Goal: Register for event/course

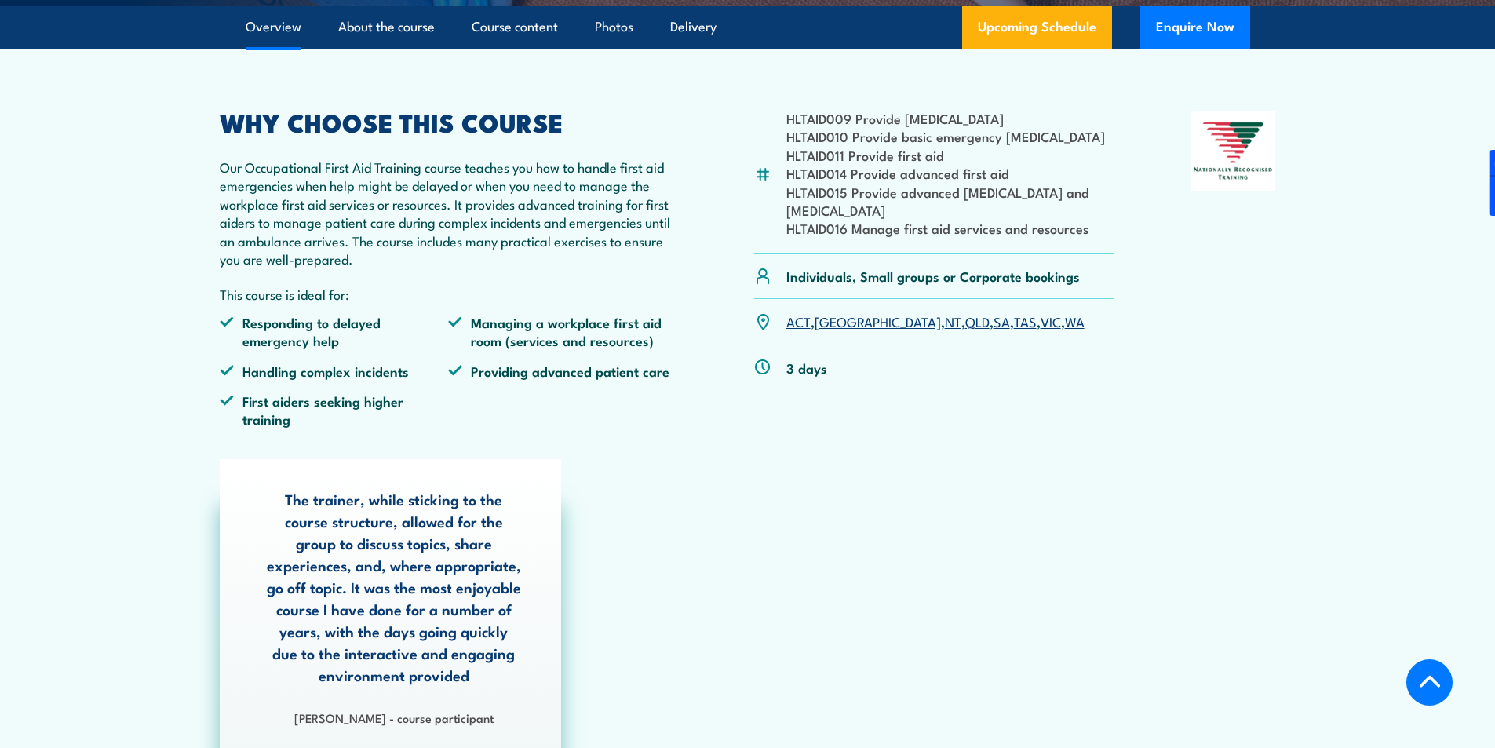
scroll to position [235, 0]
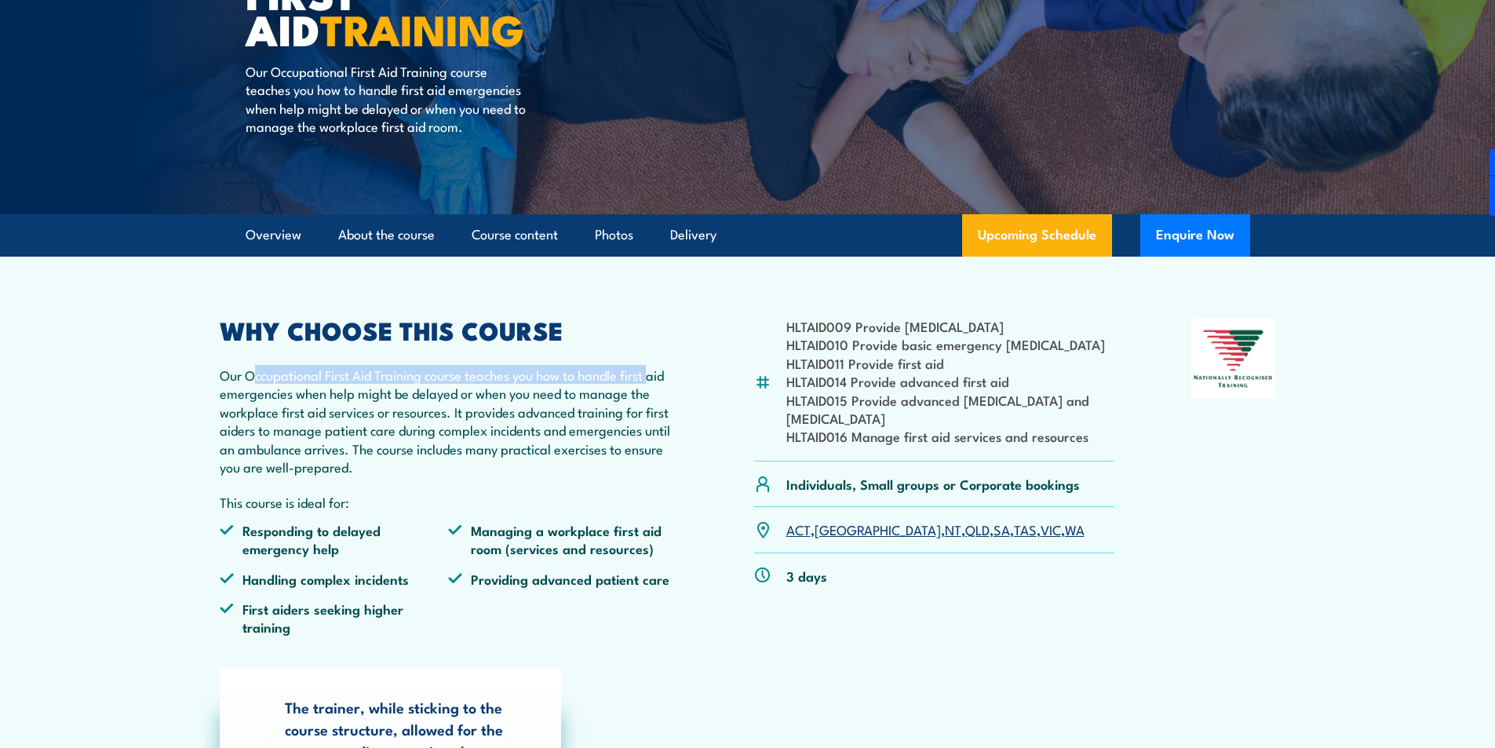
drag, startPoint x: 255, startPoint y: 378, endPoint x: 654, endPoint y: 382, distance: 399.4
click at [654, 382] on p "Our Occupational First Aid Training course teaches you how to handle first aid …" at bounding box center [449, 421] width 458 height 110
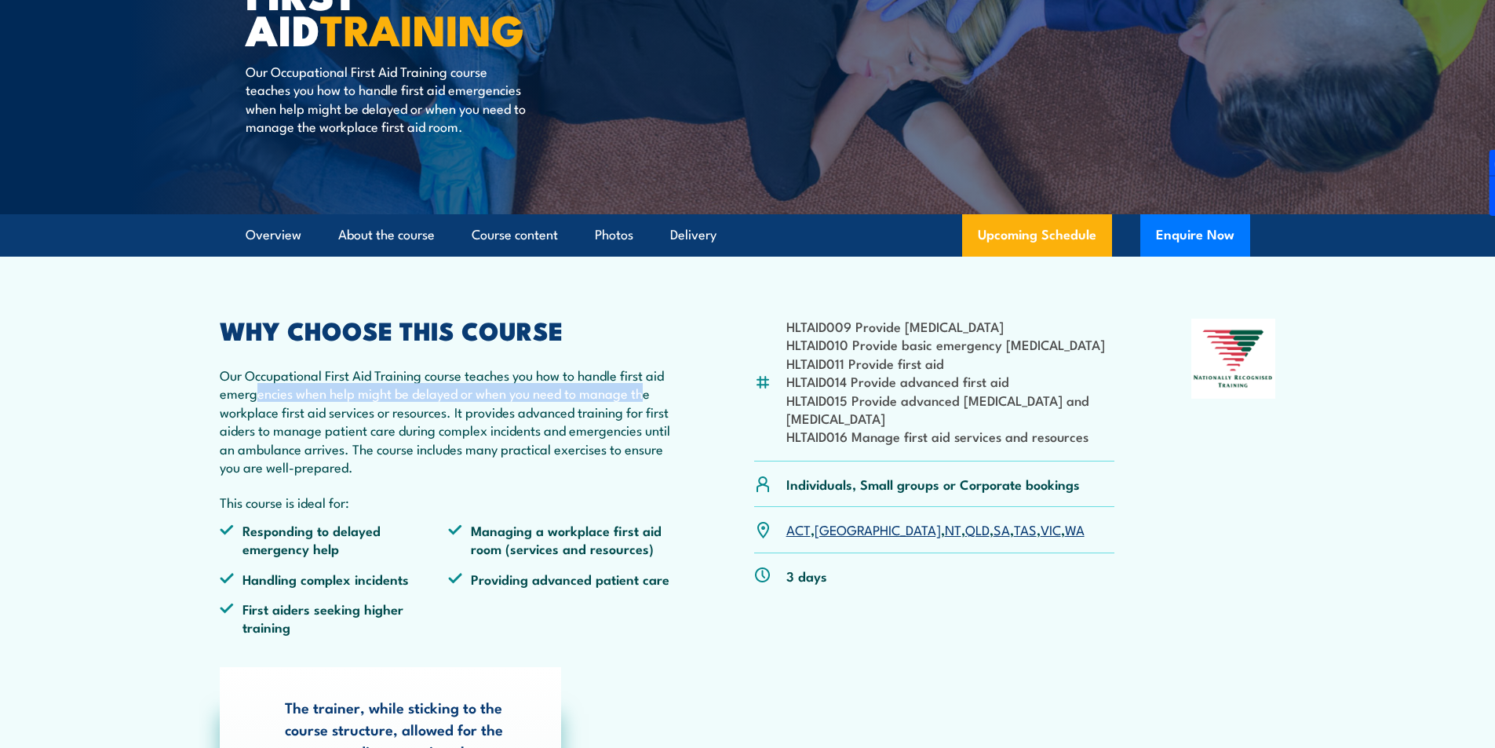
drag, startPoint x: 255, startPoint y: 390, endPoint x: 642, endPoint y: 391, distance: 386.8
click at [642, 391] on p "Our Occupational First Aid Training course teaches you how to handle first aid …" at bounding box center [449, 421] width 458 height 110
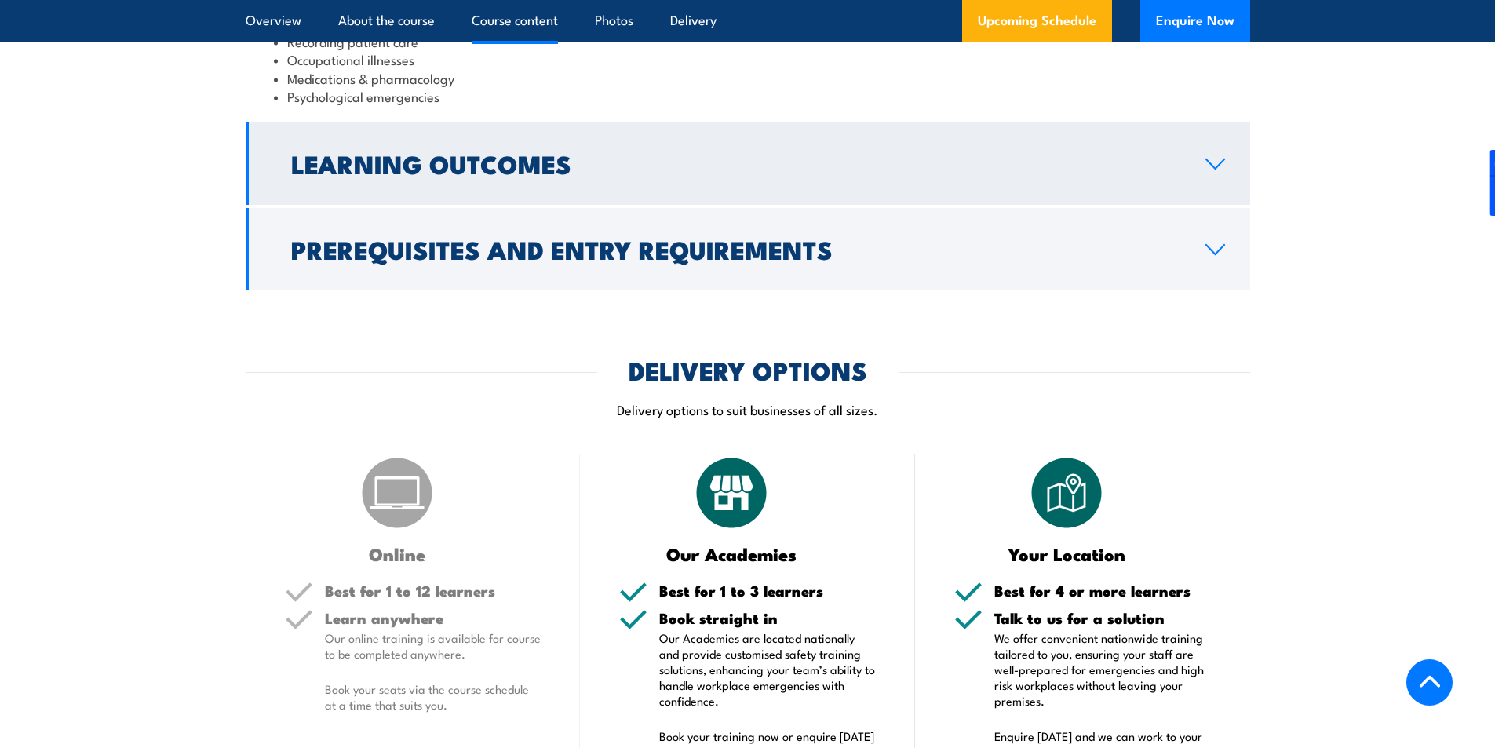
scroll to position [2040, 0]
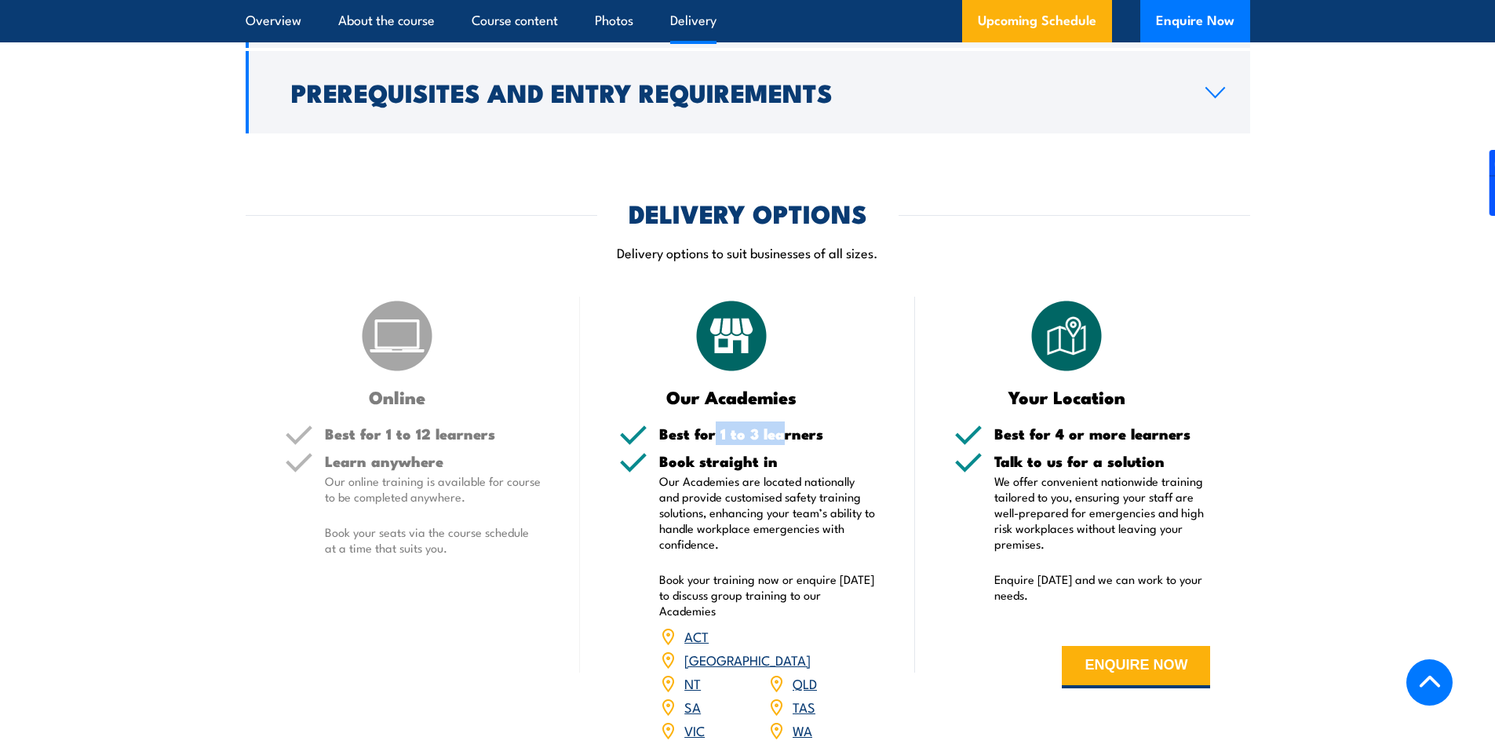
drag, startPoint x: 723, startPoint y: 414, endPoint x: 781, endPoint y: 412, distance: 58.9
click at [781, 426] on h5 "Best for 1 to 3 learners" at bounding box center [767, 433] width 217 height 15
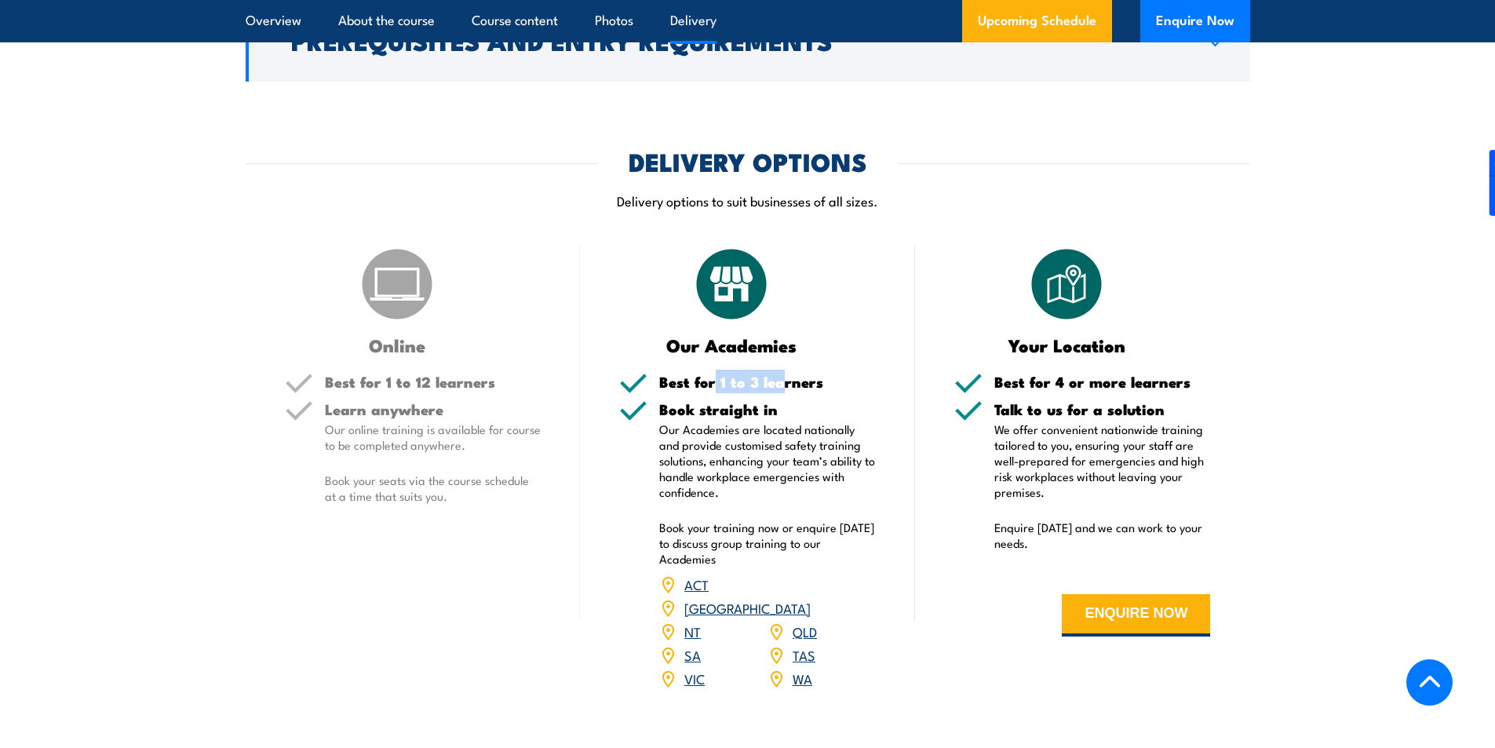
scroll to position [2118, 0]
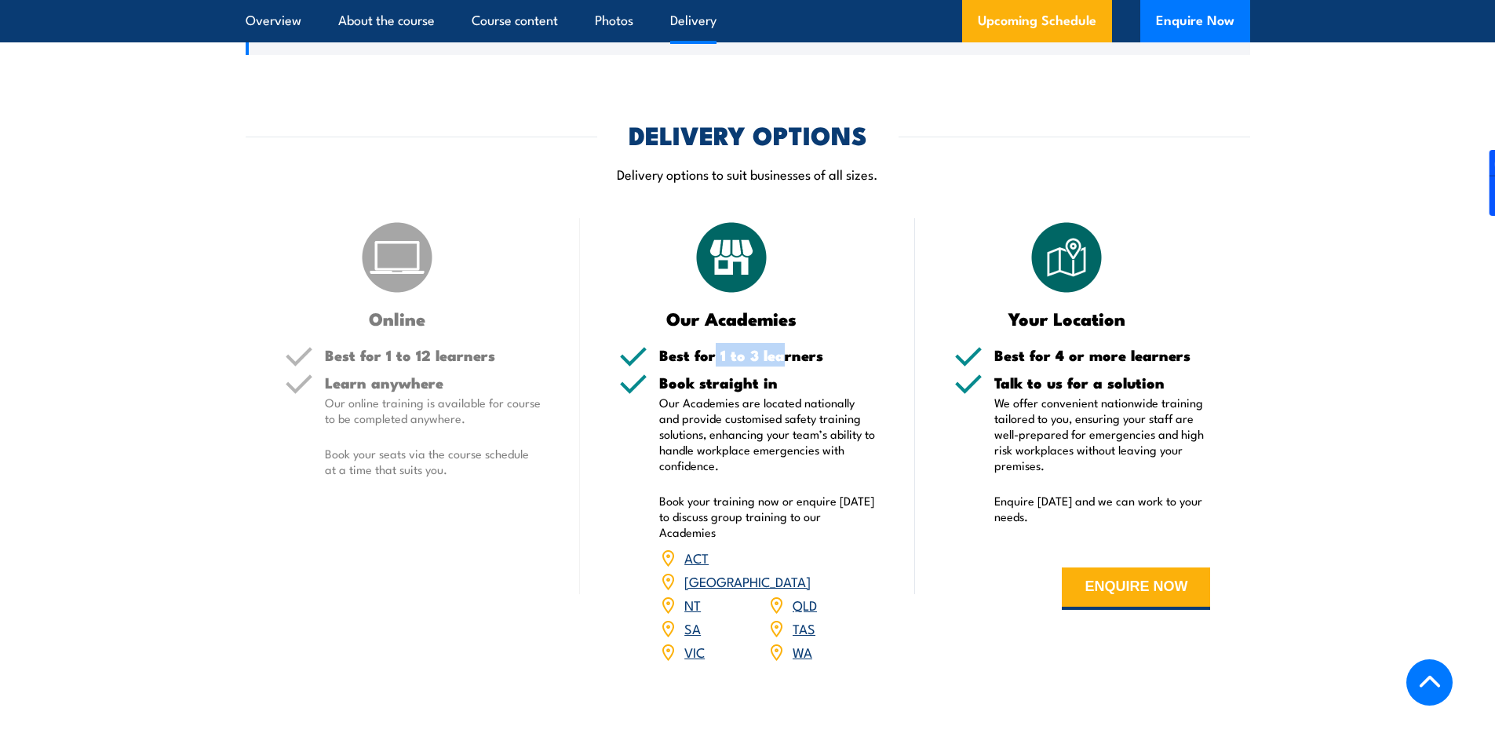
click at [809, 571] on link "[GEOGRAPHIC_DATA]" at bounding box center [747, 580] width 126 height 19
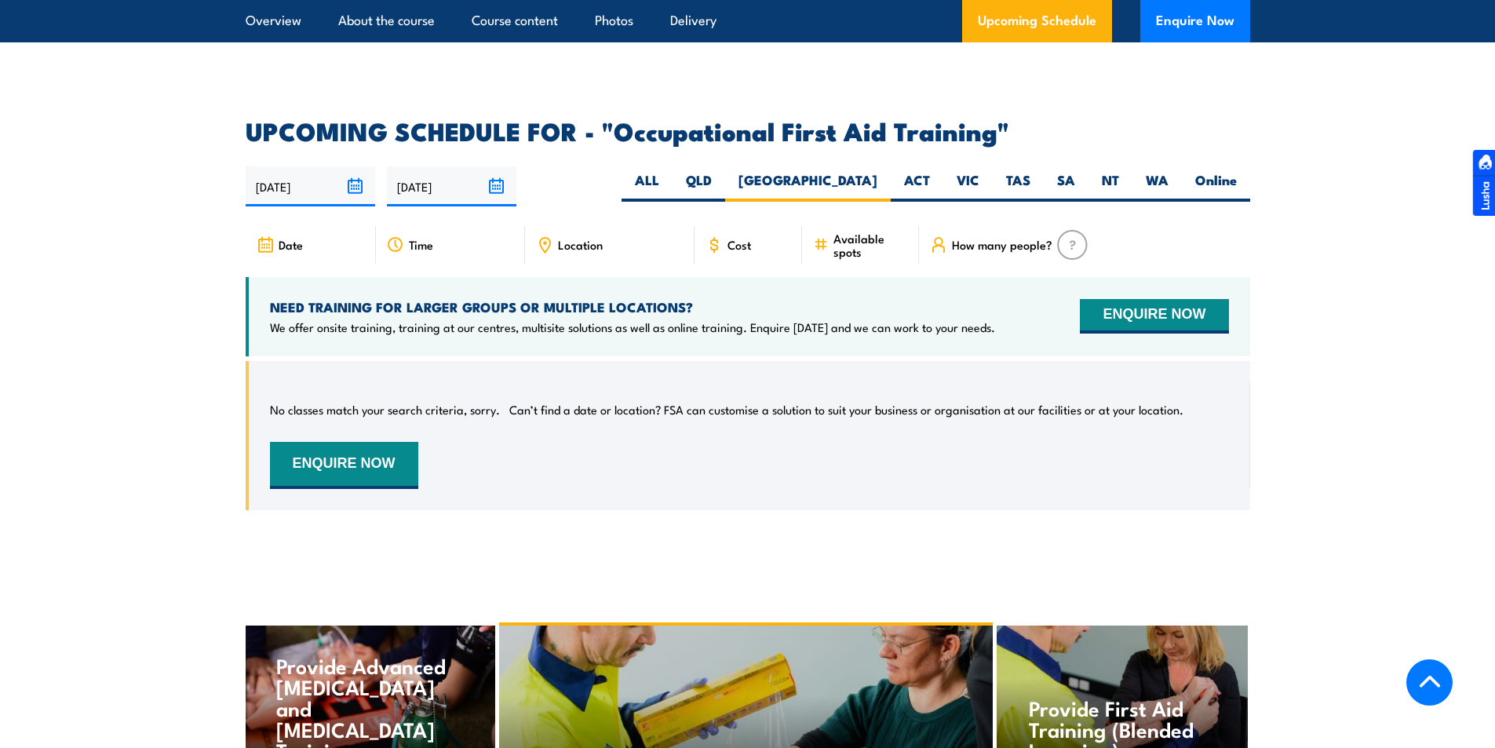
scroll to position [2749, 0]
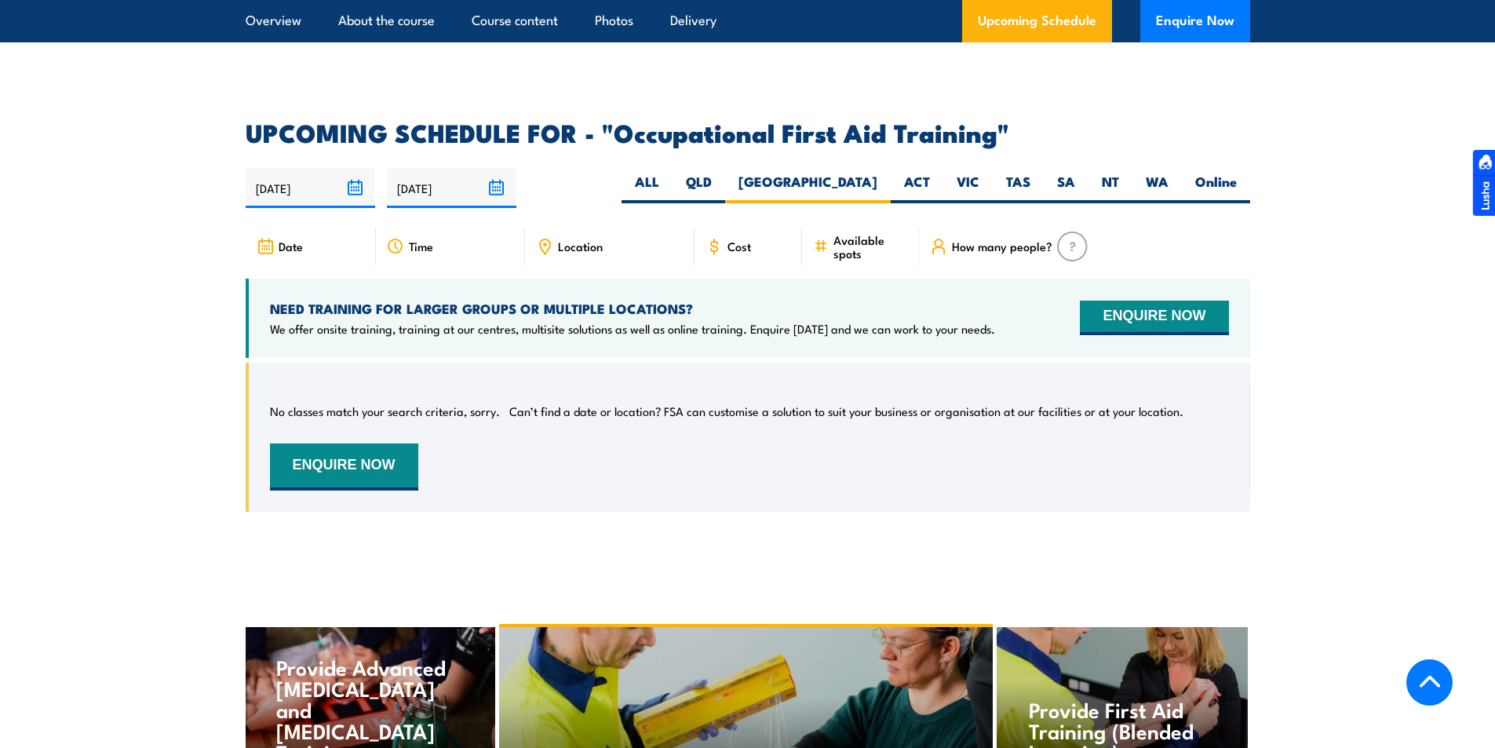
click at [481, 168] on input "[DATE]" at bounding box center [451, 188] width 129 height 40
click at [698, 121] on h2 "UPCOMING SCHEDULE FOR - "Occupational First Aid Training"" at bounding box center [748, 132] width 1004 height 22
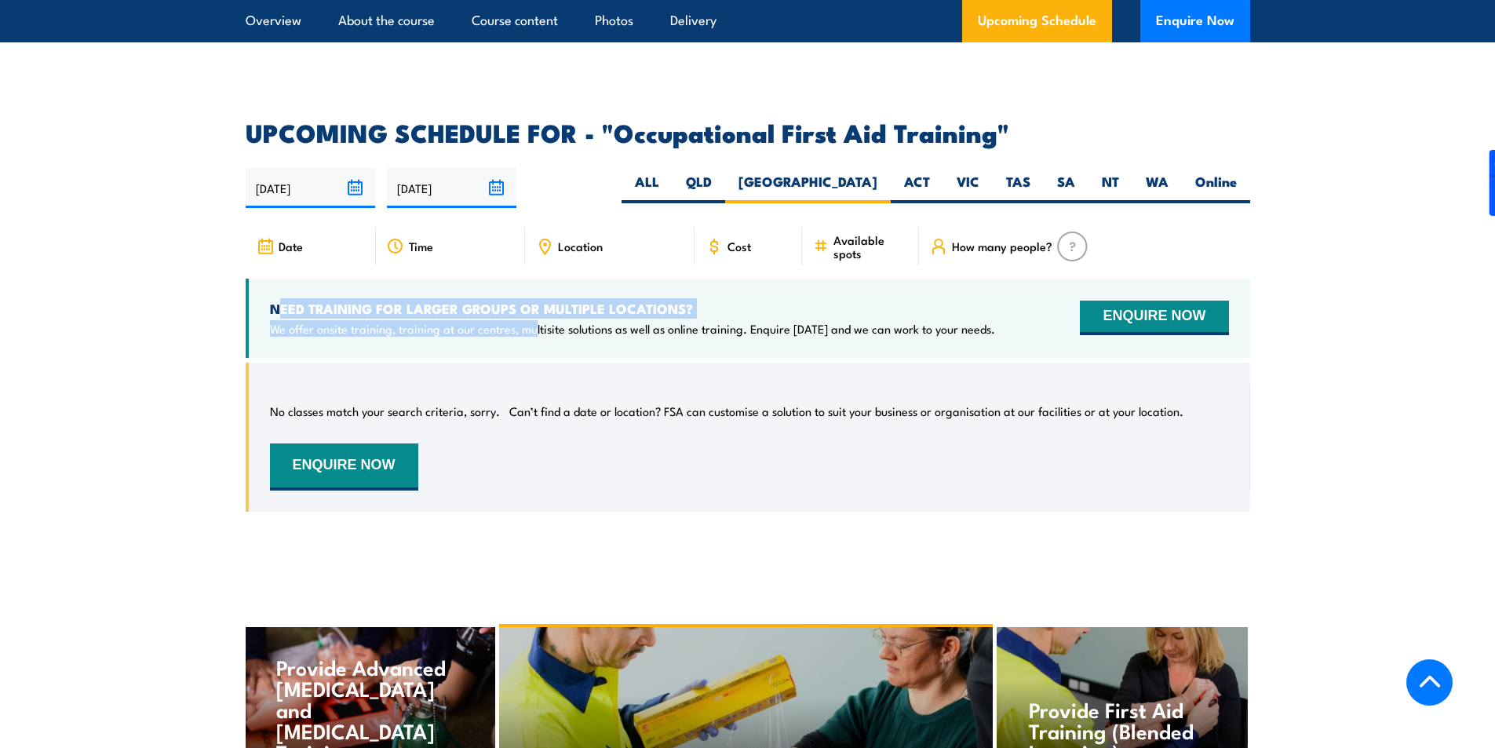
drag, startPoint x: 279, startPoint y: 270, endPoint x: 533, endPoint y: 295, distance: 254.7
click at [533, 300] on div "NEED TRAINING FOR LARGER GROUPS OR MULTIPLE LOCATIONS? We offer onsite training…" at bounding box center [632, 318] width 725 height 37
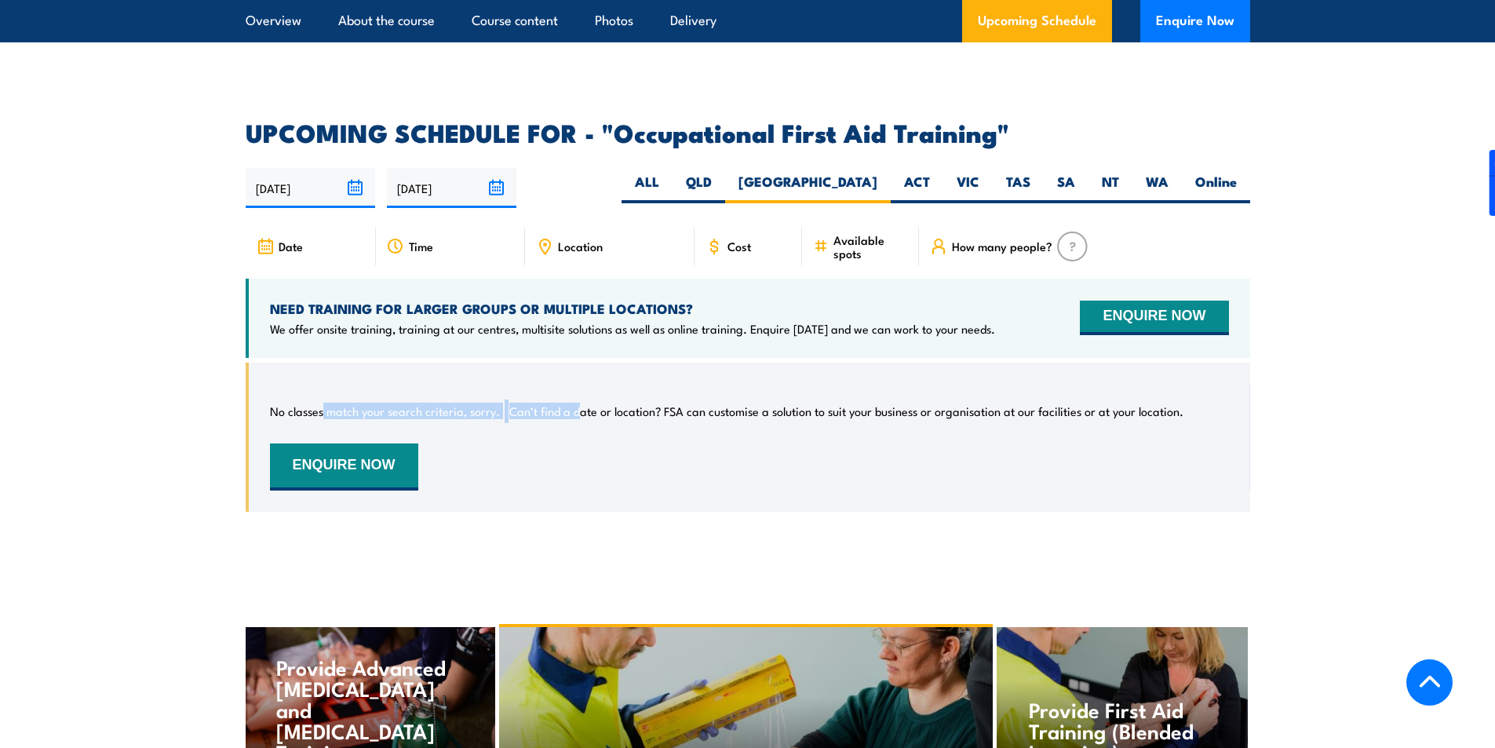
drag, startPoint x: 321, startPoint y: 366, endPoint x: 577, endPoint y: 363, distance: 256.6
click at [577, 384] on div "No classes match your search criteria, sorry. Can’t find a date or location? FS…" at bounding box center [749, 437] width 959 height 107
click at [577, 403] on p "Can’t find a date or location? FSA can customise a solution to suit your busine…" at bounding box center [846, 411] width 674 height 16
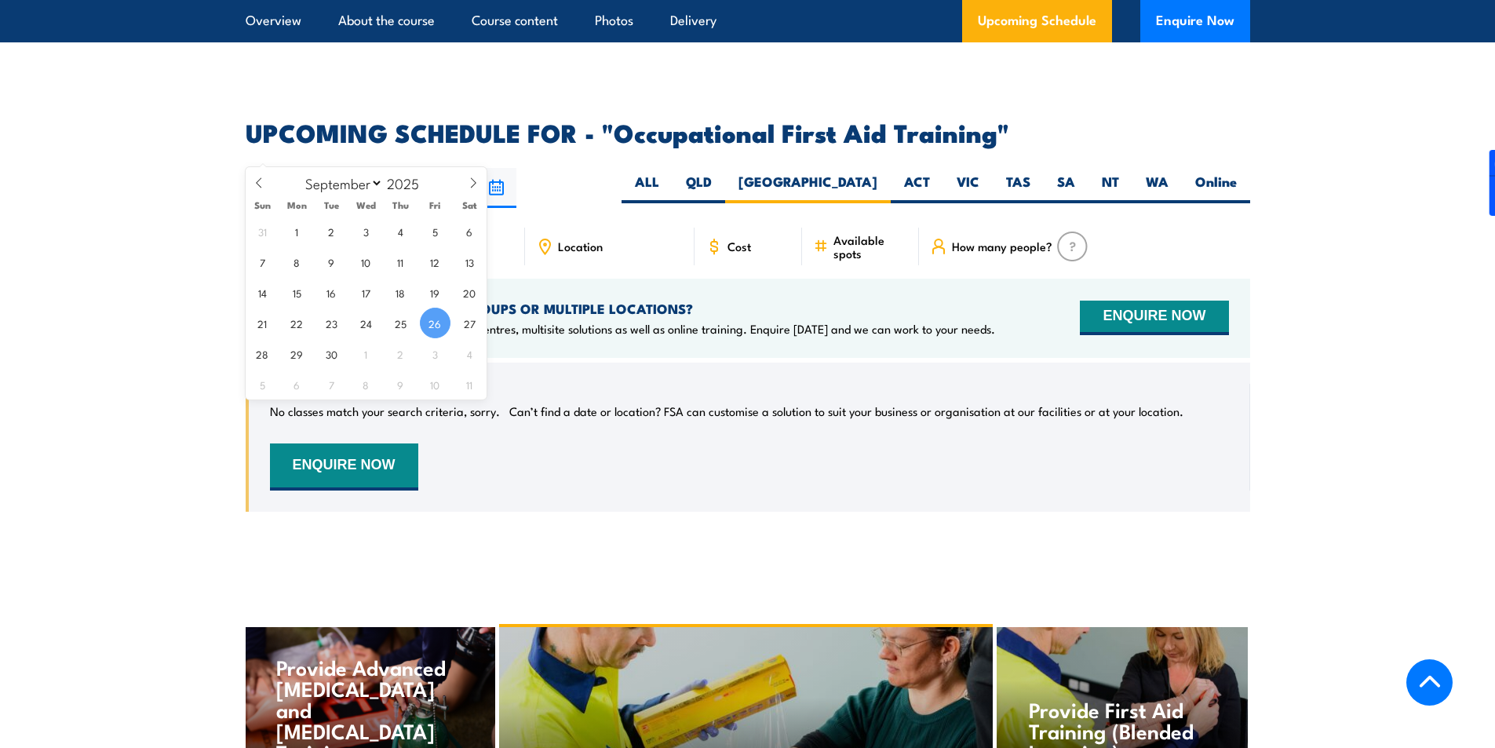
click at [344, 168] on input "[DATE]" at bounding box center [310, 188] width 129 height 40
click at [563, 168] on div "[DATE] [DATE]" at bounding box center [748, 188] width 1004 height 40
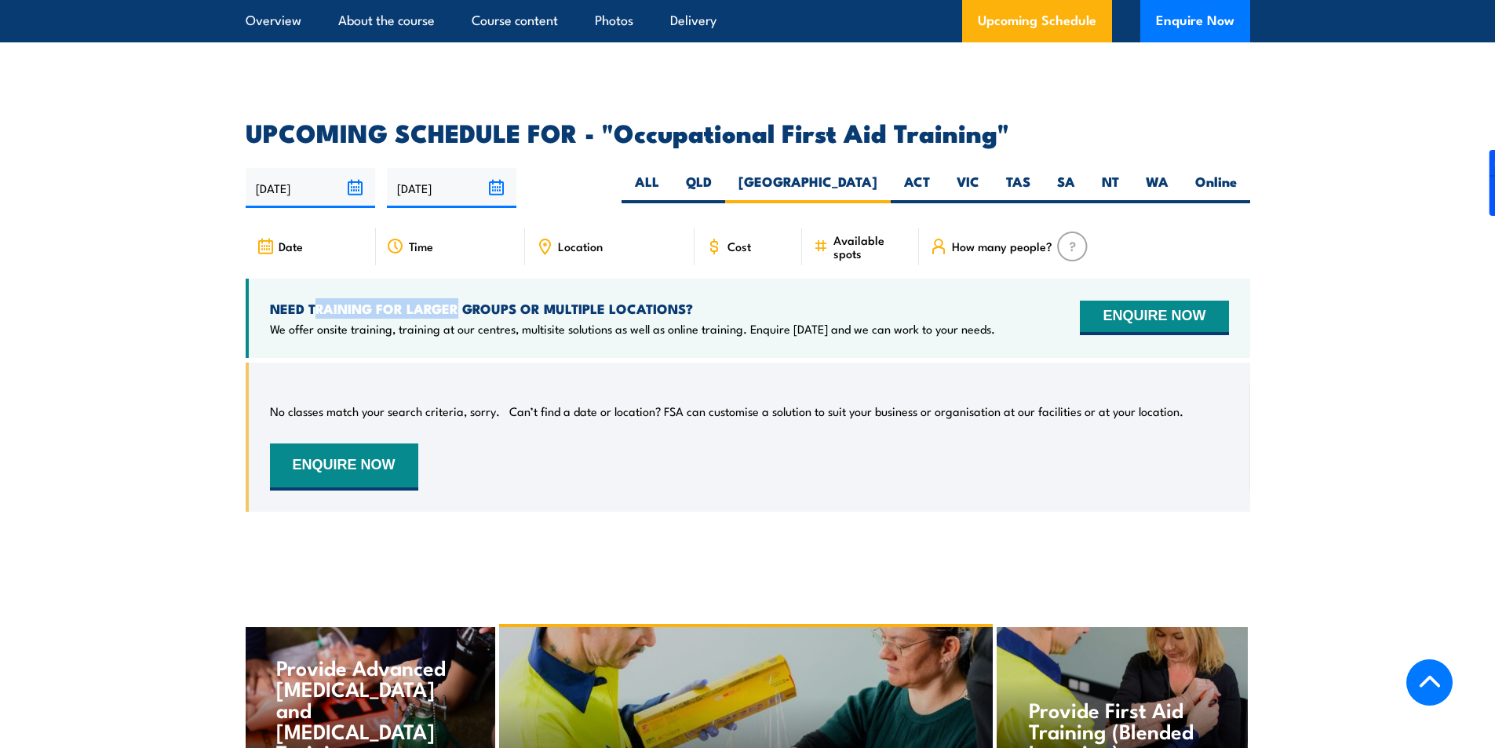
drag, startPoint x: 314, startPoint y: 253, endPoint x: 456, endPoint y: 271, distance: 143.1
click at [456, 279] on div "NEED TRAINING FOR LARGER GROUPS OR MULTIPLE LOCATIONS? We offer onsite training…" at bounding box center [748, 318] width 1004 height 79
click at [518, 300] on h4 "NEED TRAINING FOR LARGER GROUPS OR MULTIPLE LOCATIONS?" at bounding box center [632, 308] width 725 height 17
click at [352, 384] on div "No classes match your search criteria, sorry. Can’t find a date or location? FS…" at bounding box center [749, 437] width 959 height 107
drag, startPoint x: 311, startPoint y: 372, endPoint x: 621, endPoint y: 369, distance: 310.7
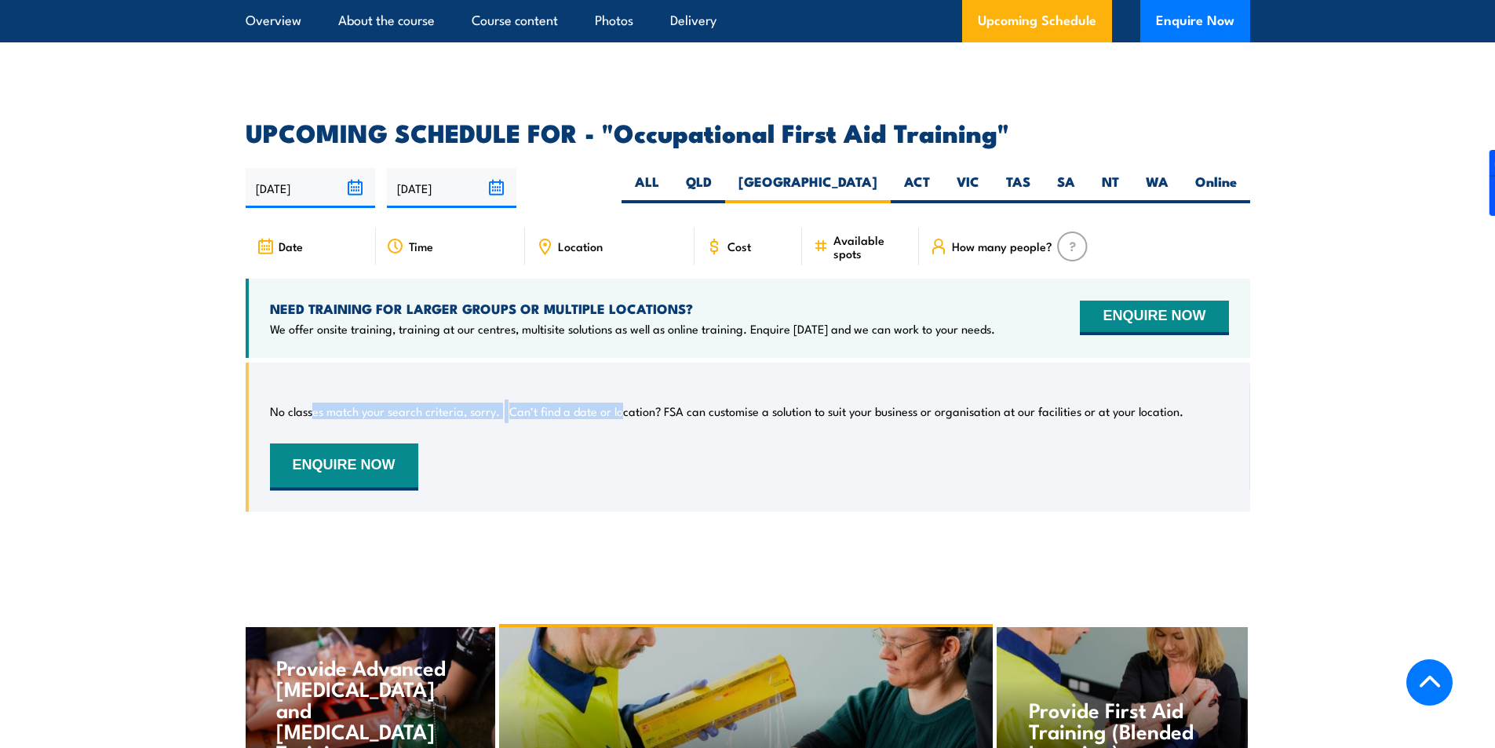
click at [621, 384] on div "No classes match your search criteria, sorry. Can’t find a date or location? FS…" at bounding box center [749, 437] width 959 height 107
click at [621, 403] on p "Can’t find a date or location? FSA can customise a solution to suit your busine…" at bounding box center [846, 411] width 674 height 16
click at [692, 384] on div "No classes match your search criteria, sorry. Can’t find a date or location? FS…" at bounding box center [749, 437] width 959 height 107
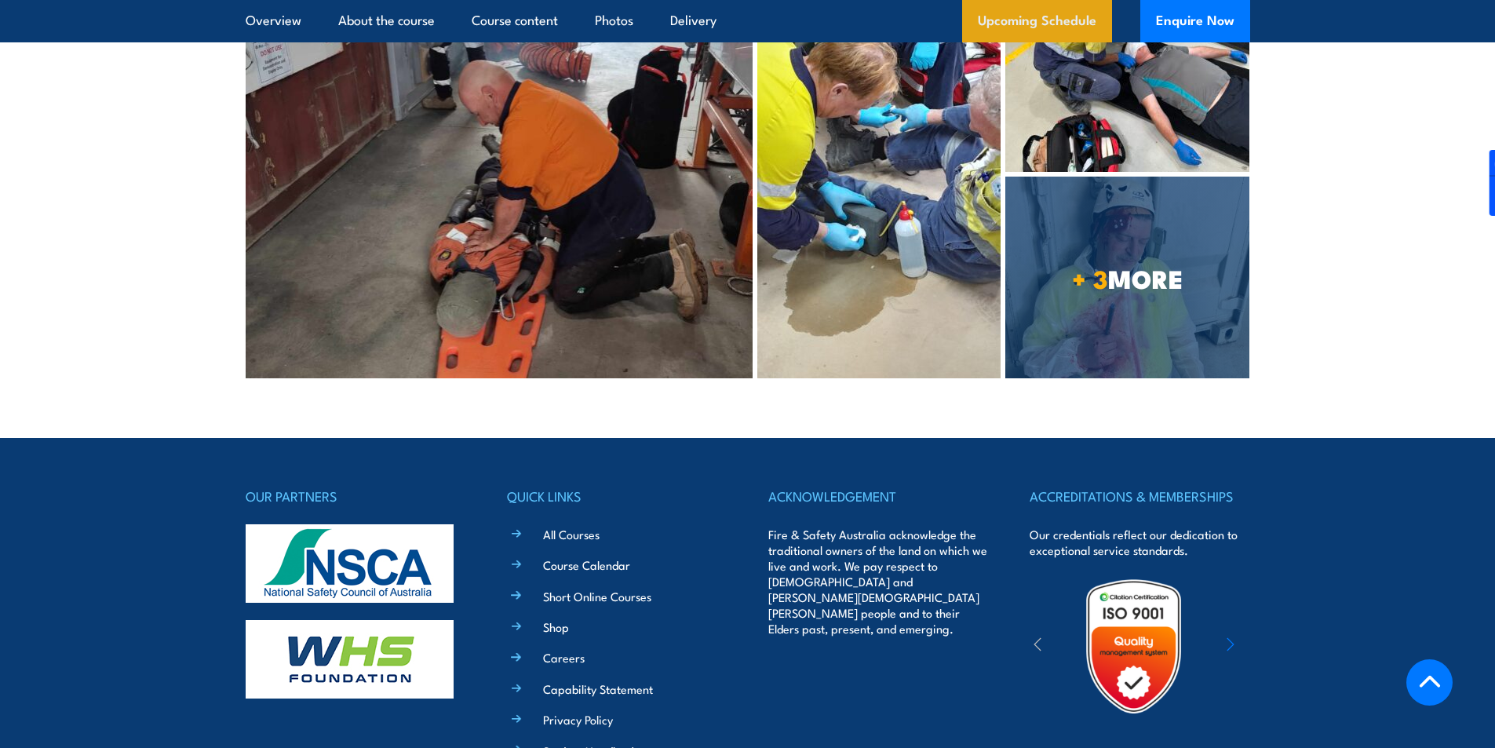
scroll to position [3896, 0]
